Goal: Task Accomplishment & Management: Use online tool/utility

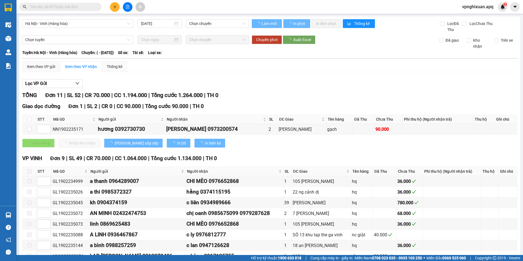
type input "[DATE]"
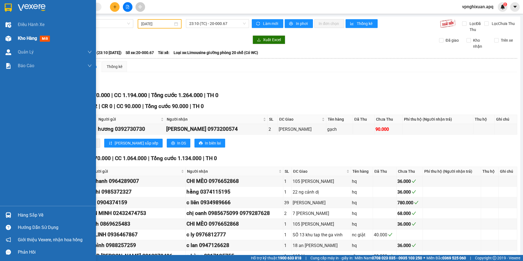
click at [33, 38] on span "Kho hàng" at bounding box center [27, 38] width 19 height 5
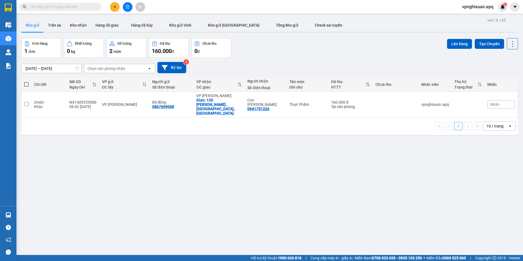
click at [27, 83] on span at bounding box center [26, 84] width 4 height 4
click at [26, 82] on input "checkbox" at bounding box center [26, 82] width 0 height 0
checkbox input "true"
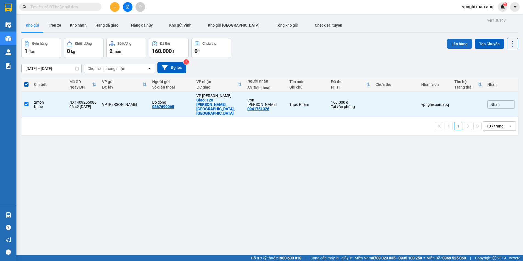
click at [451, 44] on button "Lên hàng" at bounding box center [459, 44] width 25 height 10
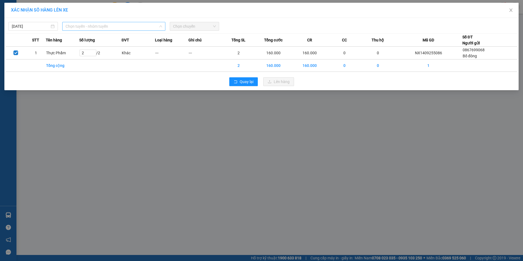
click at [155, 28] on span "Chọn tuyến - nhóm tuyến" at bounding box center [114, 26] width 96 height 8
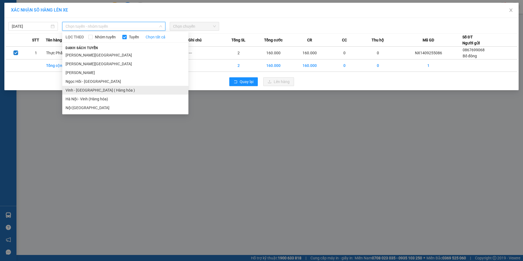
click at [102, 92] on li "Vinh - [GEOGRAPHIC_DATA] ( Hàng hóa )" at bounding box center [125, 90] width 126 height 9
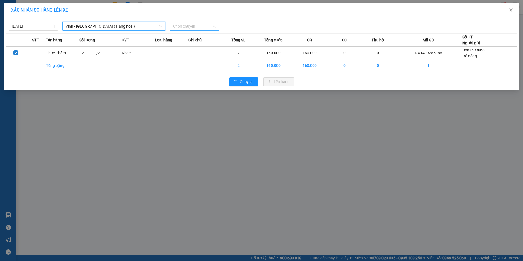
click at [194, 25] on span "Chọn chuyến" at bounding box center [194, 26] width 43 height 8
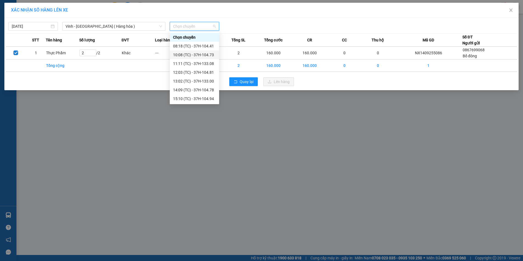
click at [209, 56] on div "10:08 (TC) - 37H-104.73" at bounding box center [194, 55] width 43 height 6
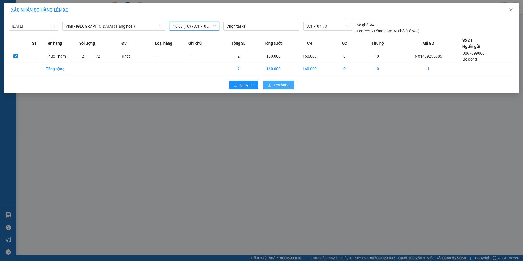
click at [283, 83] on span "Lên hàng" at bounding box center [282, 85] width 16 height 6
